Goal: Task Accomplishment & Management: Manage account settings

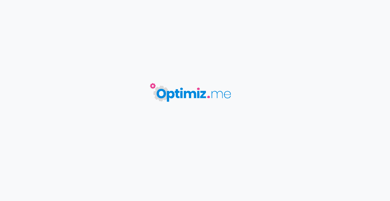
type input "Devenir Point Relais fleuriste"
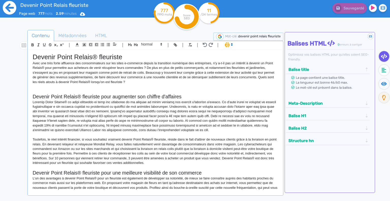
click at [12, 7] on icon at bounding box center [10, 8] width 14 height 14
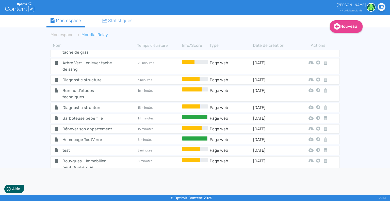
scroll to position [211, 0]
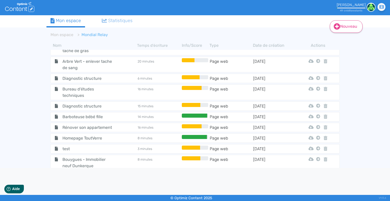
click at [338, 27] on icon at bounding box center [336, 26] width 6 height 6
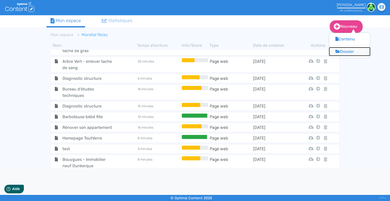
click at [342, 51] on button "Dossier" at bounding box center [349, 51] width 41 height 8
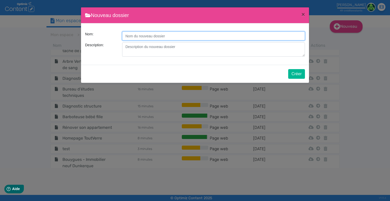
click at [168, 32] on input "Description:" at bounding box center [213, 35] width 183 height 9
type input "Bouygues Immobilier"
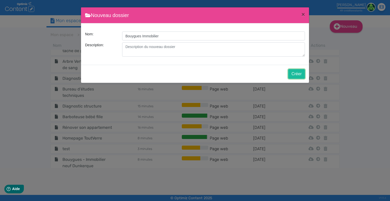
click at [298, 73] on button "Créer" at bounding box center [296, 74] width 17 height 10
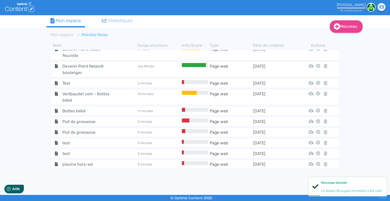
scroll to position [223, 0]
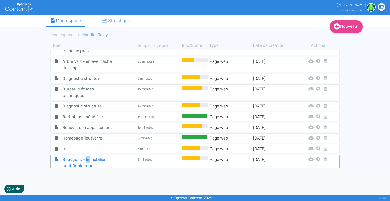
drag, startPoint x: 85, startPoint y: 160, endPoint x: 91, endPoint y: 162, distance: 5.9
click at [91, 162] on span "Bouygues - Immobilier neuf Dunkerque" at bounding box center [87, 162] width 57 height 13
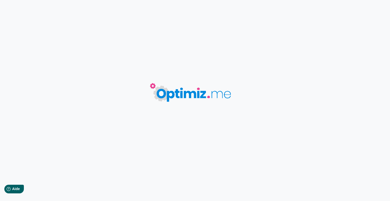
type input "Bouygues - Immobilier neuf Dunkerque"
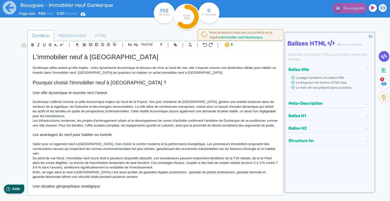
click at [8, 189] on icon "Help" at bounding box center [8, 189] width 4 height 4
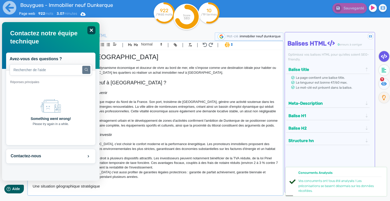
click at [91, 30] on icon "Fermer" at bounding box center [91, 30] width 3 height 3
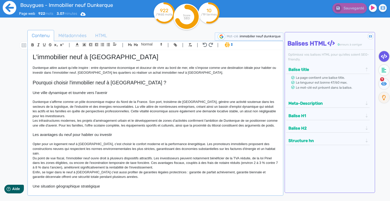
click at [7, 7] on icon at bounding box center [10, 8] width 14 height 14
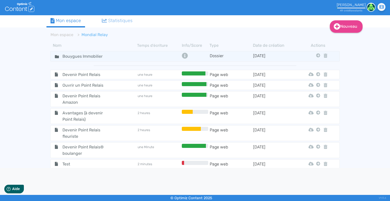
click at [316, 161] on icon at bounding box center [318, 163] width 4 height 4
click at [312, 180] on button "Bouygues Immobilier" at bounding box center [321, 182] width 63 height 8
click at [74, 57] on input "Bouygues Immobilier" at bounding box center [85, 55] width 53 height 7
click at [56, 56] on icon at bounding box center [57, 56] width 4 height 3
click at [57, 56] on icon at bounding box center [57, 56] width 4 height 3
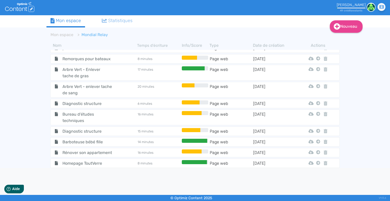
scroll to position [212, 0]
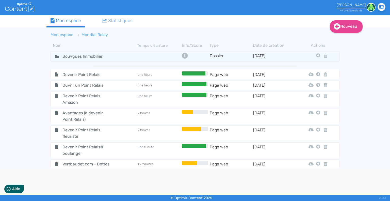
click at [66, 35] on link "Mon espace" at bounding box center [61, 34] width 23 height 5
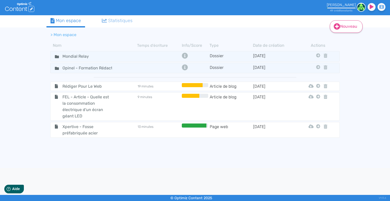
click at [339, 29] on fa-icon at bounding box center [336, 27] width 7 height 8
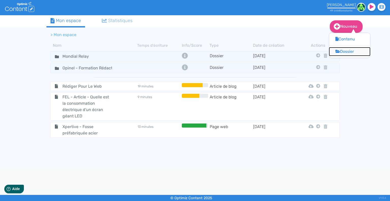
click at [339, 49] on button "Dossier" at bounding box center [349, 51] width 41 height 8
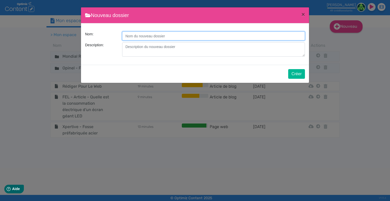
click at [160, 35] on input "Description:" at bounding box center [213, 35] width 183 height 9
type input "Bouygues Immobilier"
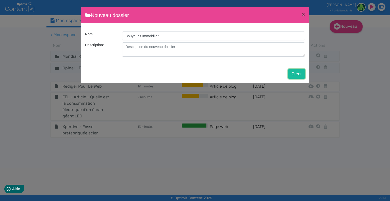
click at [295, 71] on button "Créer" at bounding box center [296, 74] width 17 height 10
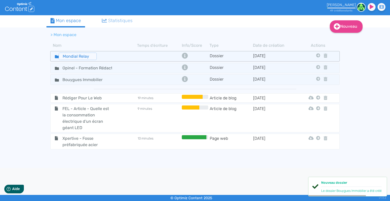
click at [76, 58] on input "Mondial Relay" at bounding box center [78, 55] width 38 height 7
click at [54, 57] on fa-icon at bounding box center [55, 55] width 8 height 7
click at [120, 56] on div "Mondial Relay" at bounding box center [94, 55] width 86 height 7
click at [182, 57] on icon at bounding box center [185, 55] width 6 height 6
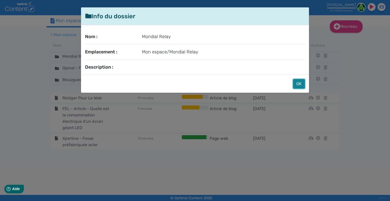
click at [300, 81] on button "OK" at bounding box center [299, 84] width 12 height 10
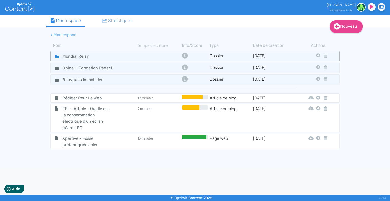
click at [97, 57] on div "Mondial Relay" at bounding box center [94, 55] width 86 height 7
click at [96, 57] on input "Mondial Relay" at bounding box center [78, 55] width 38 height 7
click at [117, 56] on div "Mondial Relay" at bounding box center [94, 55] width 86 height 7
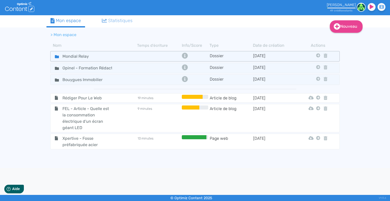
click at [117, 56] on div "Mondial Relay" at bounding box center [94, 55] width 86 height 7
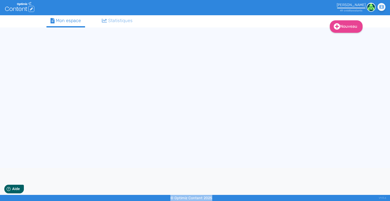
click at [117, 56] on div "Nouveau Contenu (0 credits) Dossier Mon espace Statistiques" at bounding box center [195, 91] width 304 height 152
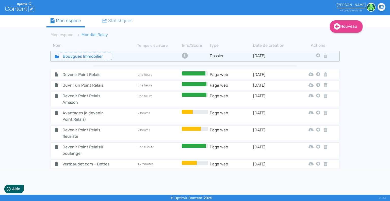
click at [97, 57] on input "Bouygues Immobilier" at bounding box center [85, 55] width 53 height 7
click at [129, 57] on div "Bouygues Immobilier" at bounding box center [94, 55] width 86 height 7
click at [59, 57] on input "Bouygues Immobilier" at bounding box center [85, 55] width 53 height 7
click at [56, 57] on icon at bounding box center [57, 56] width 4 height 3
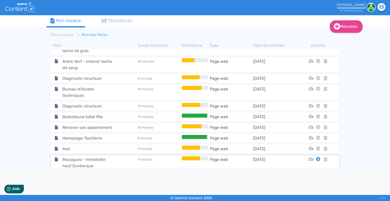
click at [316, 158] on icon at bounding box center [318, 159] width 4 height 4
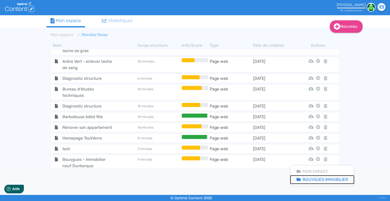
click at [313, 181] on button "Bouygues Immobilier" at bounding box center [321, 179] width 63 height 8
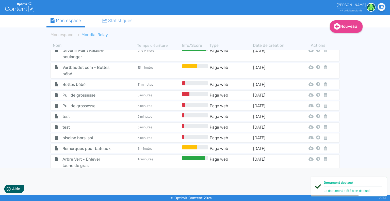
scroll to position [0, 0]
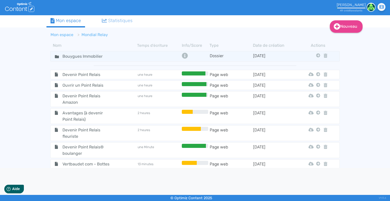
click at [59, 35] on link "Mon espace" at bounding box center [61, 34] width 23 height 5
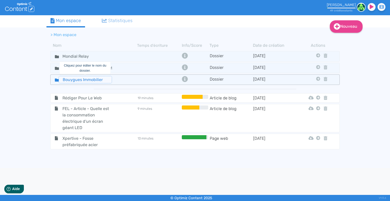
click at [70, 81] on input "Bouygues Immobilier" at bounding box center [85, 79] width 53 height 7
click at [126, 81] on div "Bouygues Immobilier" at bounding box center [94, 79] width 86 height 7
click at [135, 79] on div "Bouygues Immobilier" at bounding box center [94, 79] width 86 height 7
click at [147, 79] on td at bounding box center [158, 79] width 43 height 7
click at [148, 78] on td at bounding box center [158, 79] width 43 height 7
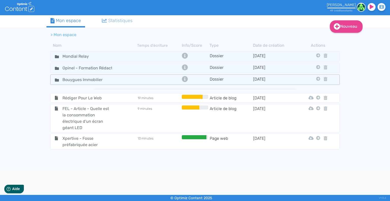
click at [148, 78] on td at bounding box center [158, 79] width 43 height 7
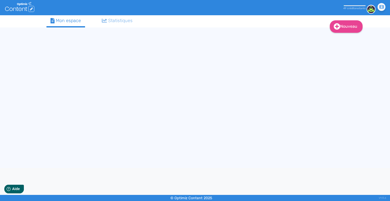
click at [148, 78] on div "Nouveau Contenu (0 credits) Dossier Mon espace Statistiques" at bounding box center [195, 91] width 304 height 152
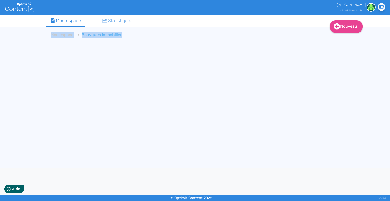
click at [121, 32] on li "Bouygues Immobilier" at bounding box center [97, 35] width 48 height 6
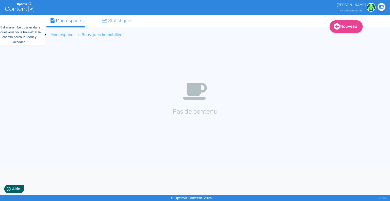
click at [62, 33] on link "Mon espace" at bounding box center [61, 34] width 23 height 5
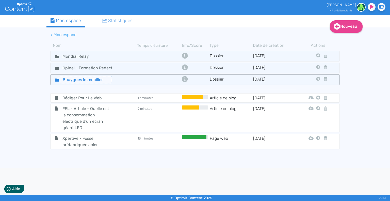
click at [77, 78] on input "Bouygues Immobilier" at bounding box center [85, 79] width 53 height 7
click at [127, 79] on div "Bouygues Immobilier" at bounding box center [94, 79] width 86 height 7
click at [130, 79] on div "Bouygues Immobilier" at bounding box center [94, 79] width 86 height 7
click at [164, 79] on td at bounding box center [158, 79] width 43 height 7
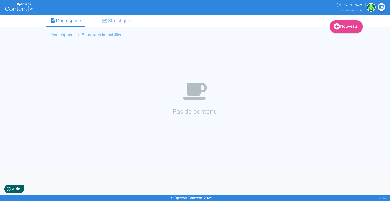
click at [59, 37] on link "Mon espace" at bounding box center [61, 34] width 23 height 5
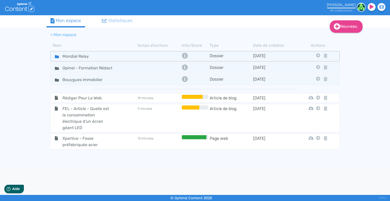
click at [107, 54] on div "Mondial Relay" at bounding box center [94, 55] width 86 height 7
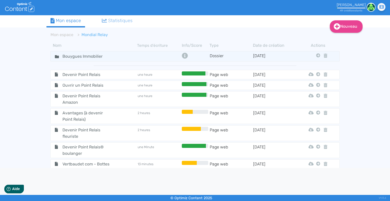
click at [129, 57] on div "Bouygues Immobilier" at bounding box center [94, 55] width 86 height 7
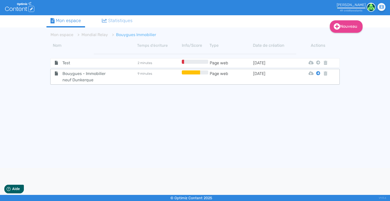
click at [318, 73] on icon at bounding box center [318, 73] width 4 height 4
click at [313, 84] on button "Mon Espace" at bounding box center [316, 85] width 44 height 8
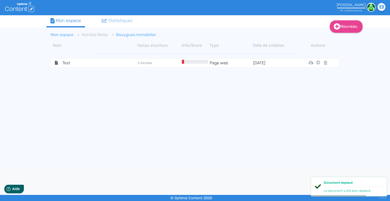
click at [65, 34] on link "Mon espace" at bounding box center [61, 34] width 23 height 5
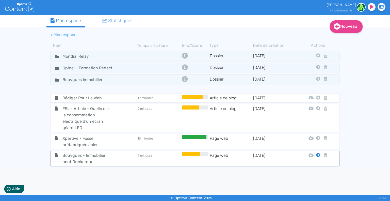
click at [317, 154] on icon at bounding box center [318, 155] width 4 height 4
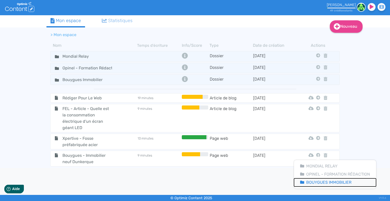
click at [319, 181] on button "Bouygues Immobilier" at bounding box center [335, 182] width 82 height 8
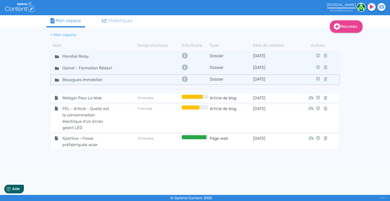
click at [130, 83] on tr "Bouygues Immobilier Dossier 13/10/2025 Mondial Relay Opinel - Formation Rédacti…" at bounding box center [194, 79] width 289 height 10
click at [126, 80] on div "Bouygues Immobilier" at bounding box center [94, 79] width 86 height 7
click at [136, 77] on div "Bouygues Immobilier" at bounding box center [94, 79] width 86 height 7
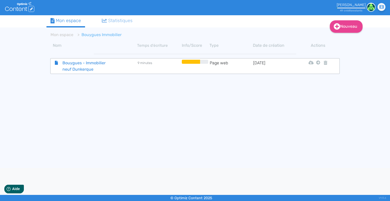
click at [103, 64] on span "Bouygues - Immobilier neuf Dunkerque" at bounding box center [87, 66] width 57 height 13
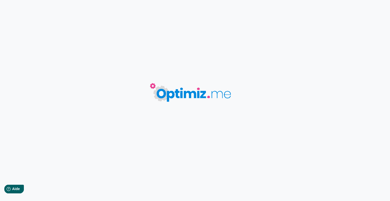
type input "Bouygues - Immobilier neuf Dunkerque"
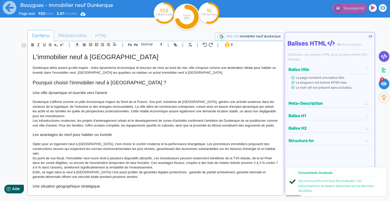
click at [386, 81] on fa-icon at bounding box center [383, 83] width 10 height 11
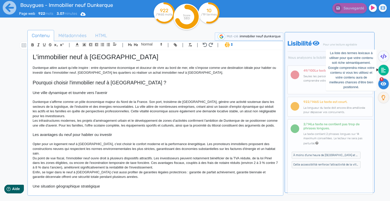
click at [381, 71] on icon at bounding box center [383, 69] width 5 height 5
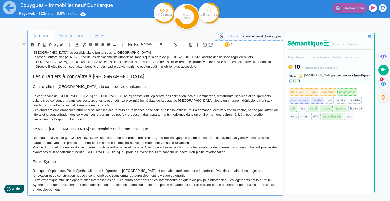
scroll to position [256, 0]
